Goal: Find specific page/section: Find specific page/section

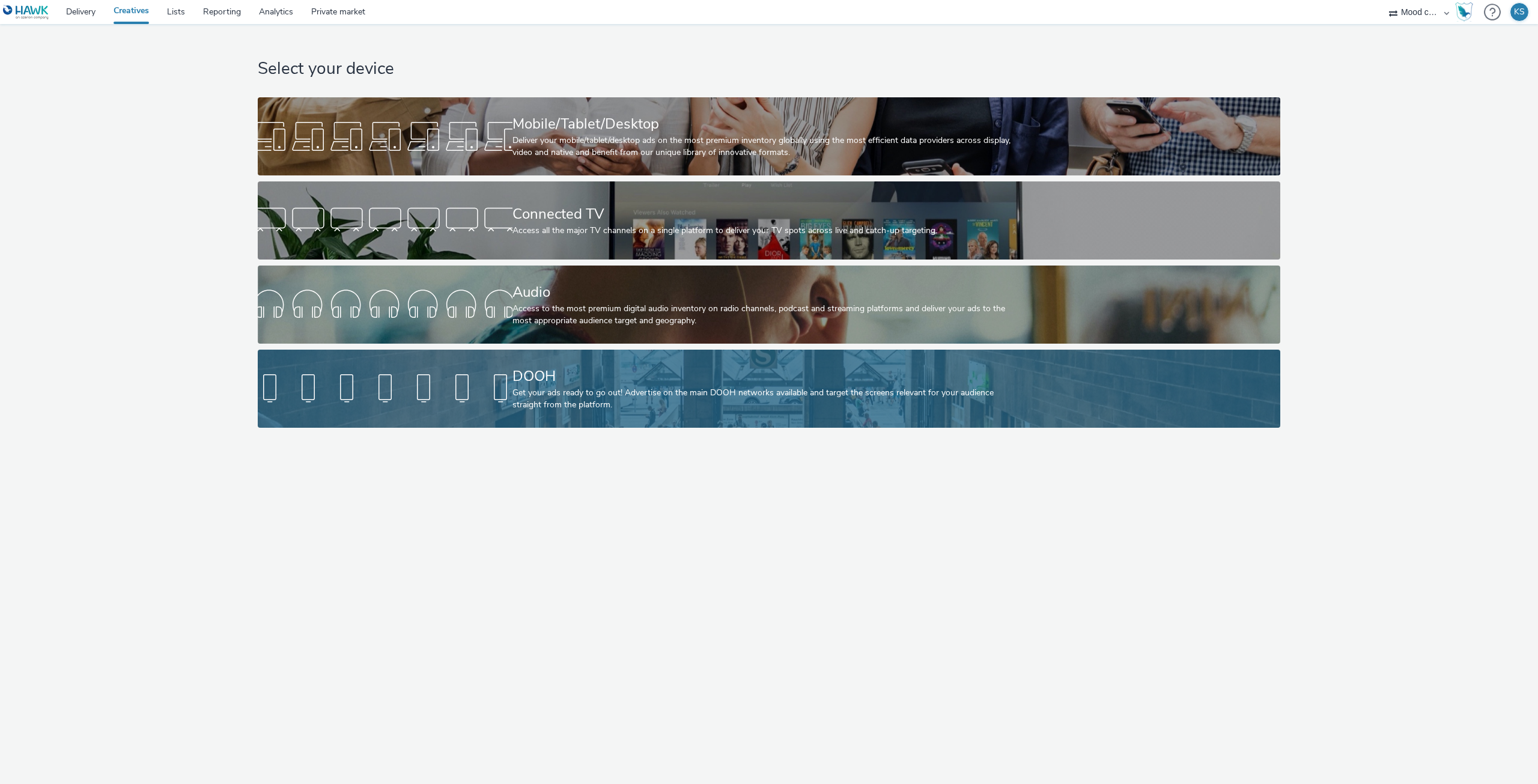
click at [652, 380] on div "DOOH" at bounding box center [766, 376] width 509 height 21
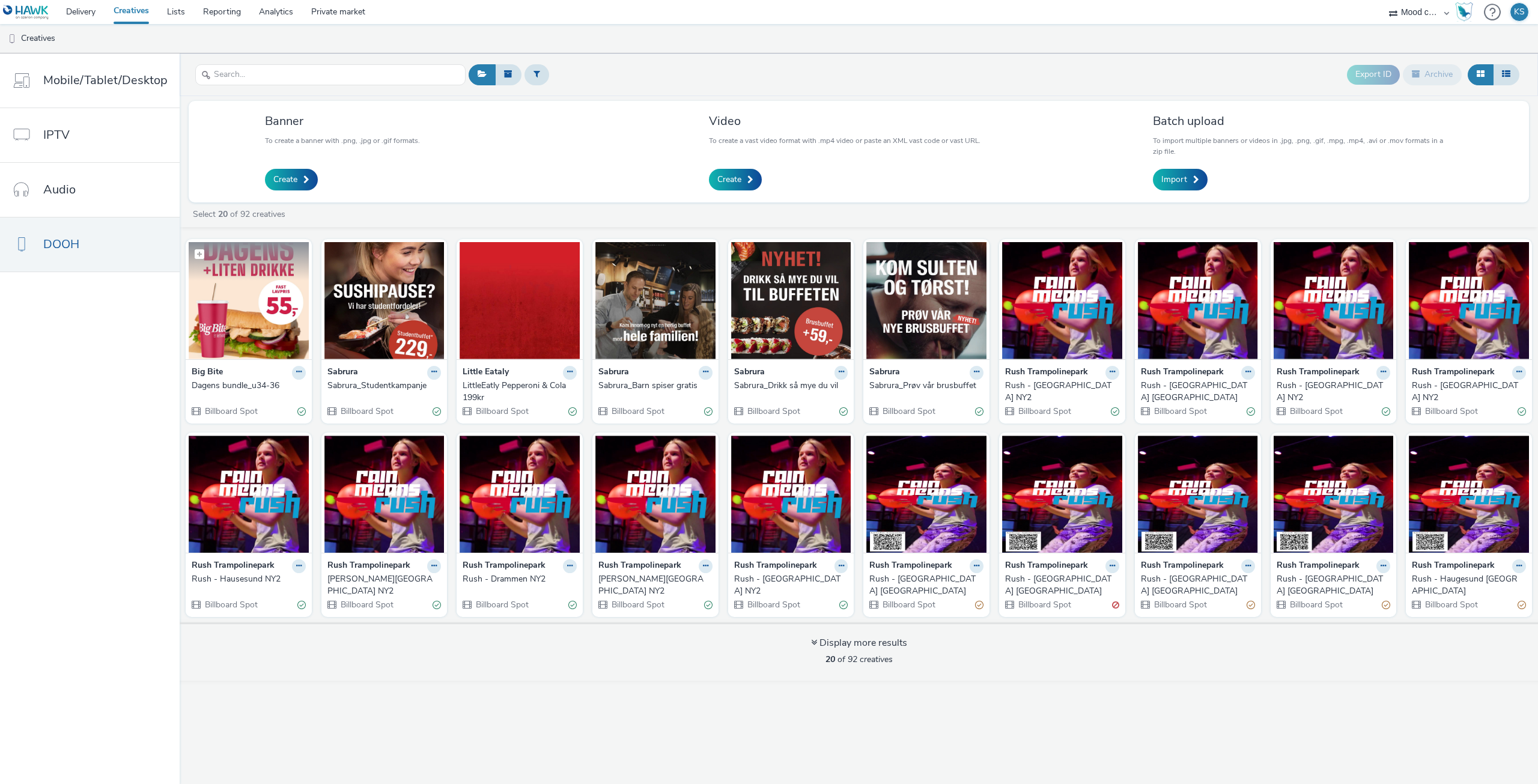
click at [252, 326] on img at bounding box center [248, 301] width 120 height 117
